Goal: Task Accomplishment & Management: Manage account settings

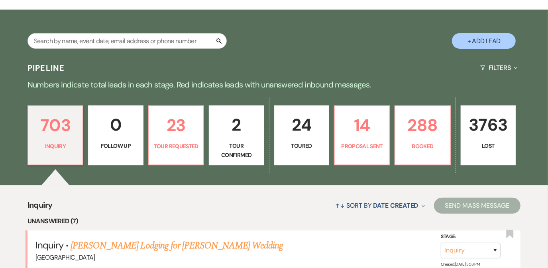
scroll to position [6, 0]
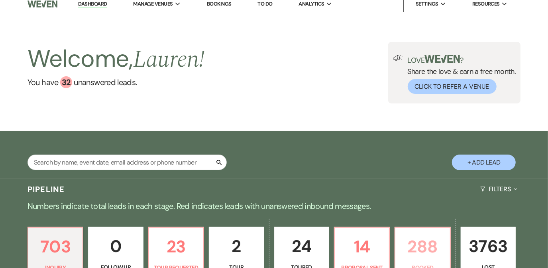
click at [437, 247] on p "288" at bounding box center [422, 246] width 45 height 27
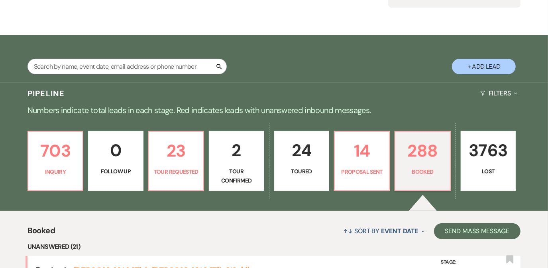
scroll to position [112, 0]
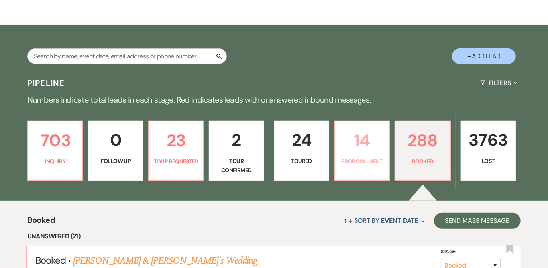
click at [353, 147] on p "14" at bounding box center [362, 140] width 45 height 27
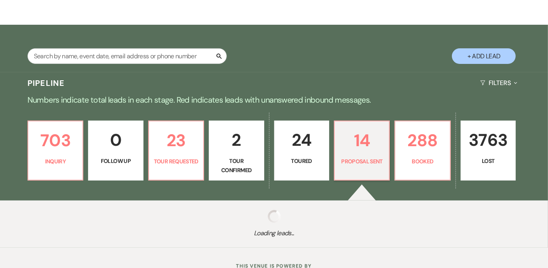
select select "6"
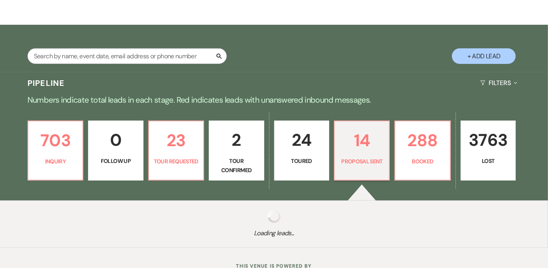
select select "6"
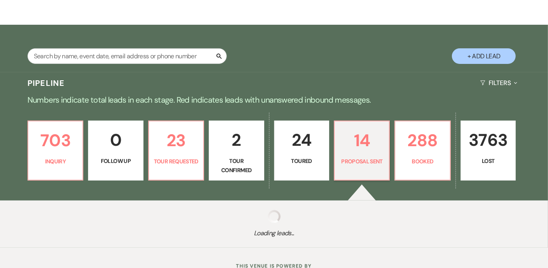
select select "6"
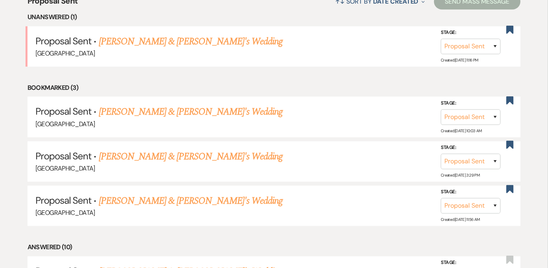
scroll to position [330, 0]
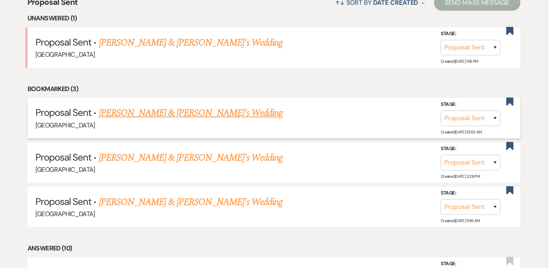
click at [208, 120] on div "[GEOGRAPHIC_DATA]" at bounding box center [274, 125] width 478 height 10
click at [195, 113] on link "[PERSON_NAME] & [PERSON_NAME]'s Wedding" at bounding box center [191, 113] width 184 height 14
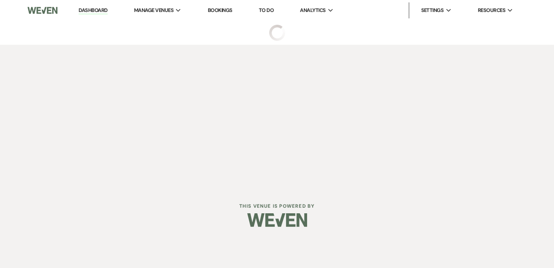
select select "6"
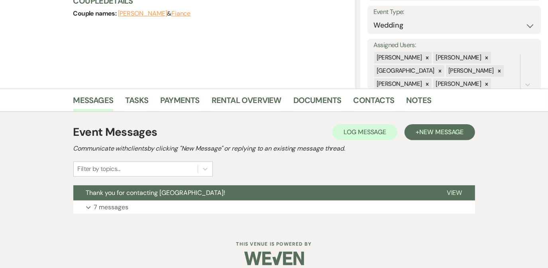
scroll to position [120, 0]
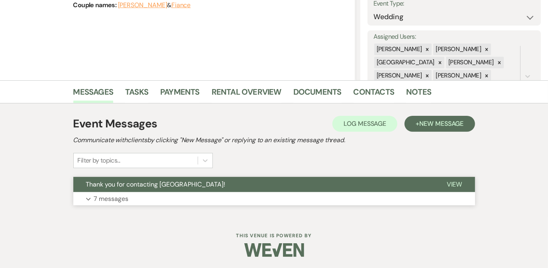
click at [171, 191] on button "Thank you for contacting [GEOGRAPHIC_DATA]!" at bounding box center [253, 184] width 361 height 15
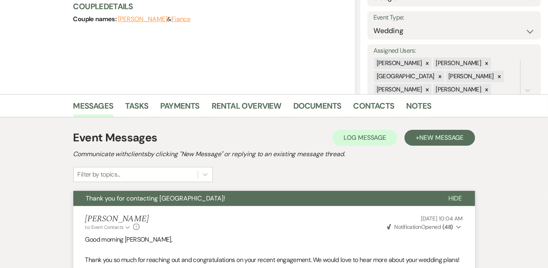
scroll to position [0, 0]
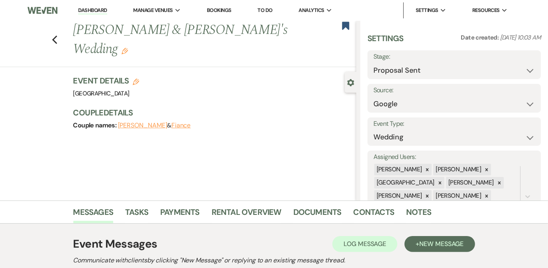
click at [87, 10] on link "Dashboard" at bounding box center [92, 11] width 29 height 8
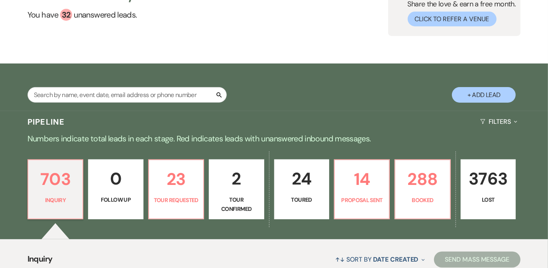
scroll to position [33, 0]
